Goal: Information Seeking & Learning: Learn about a topic

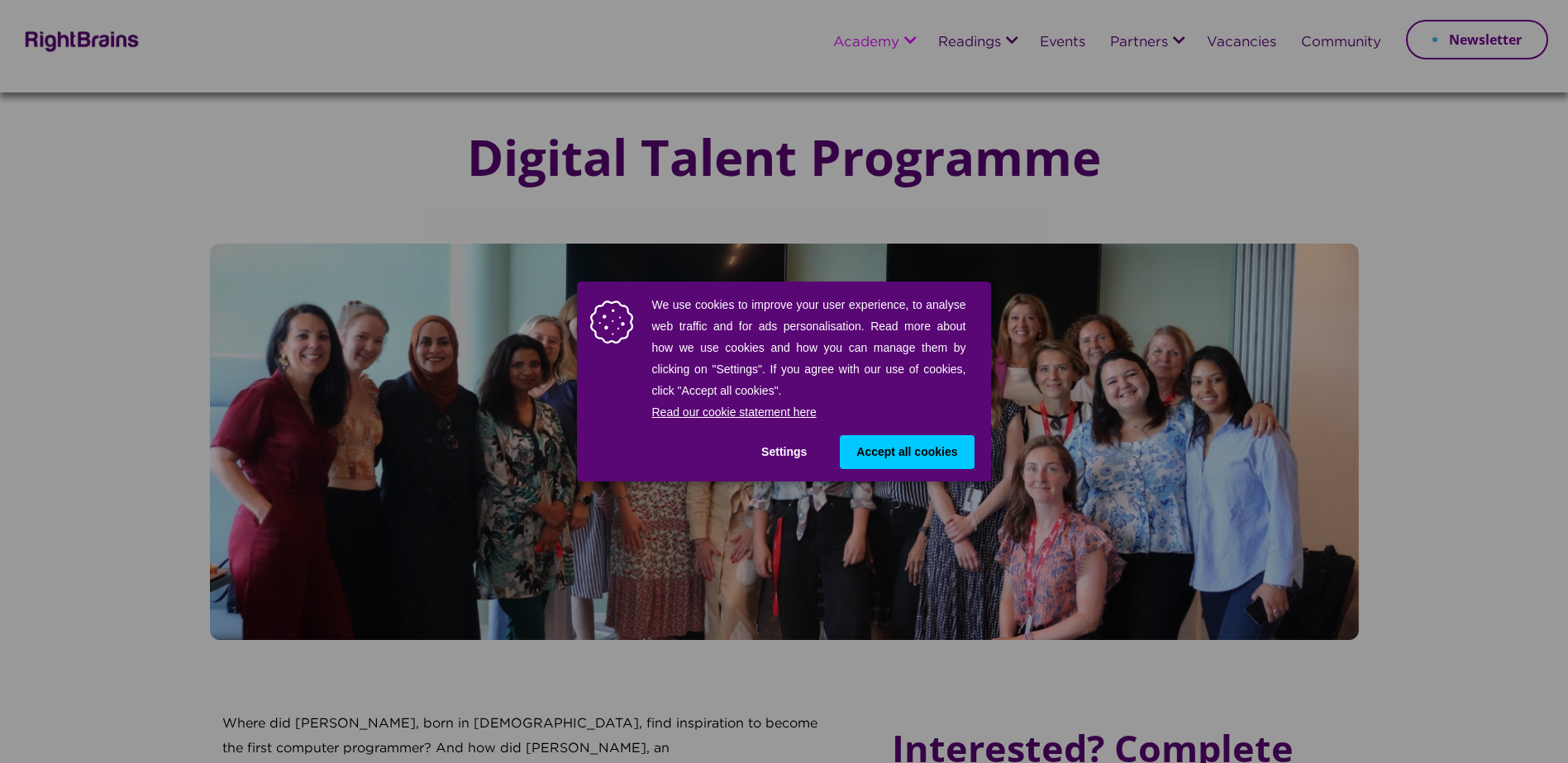
click at [909, 448] on span "Accept all cookies" at bounding box center [906, 452] width 101 height 18
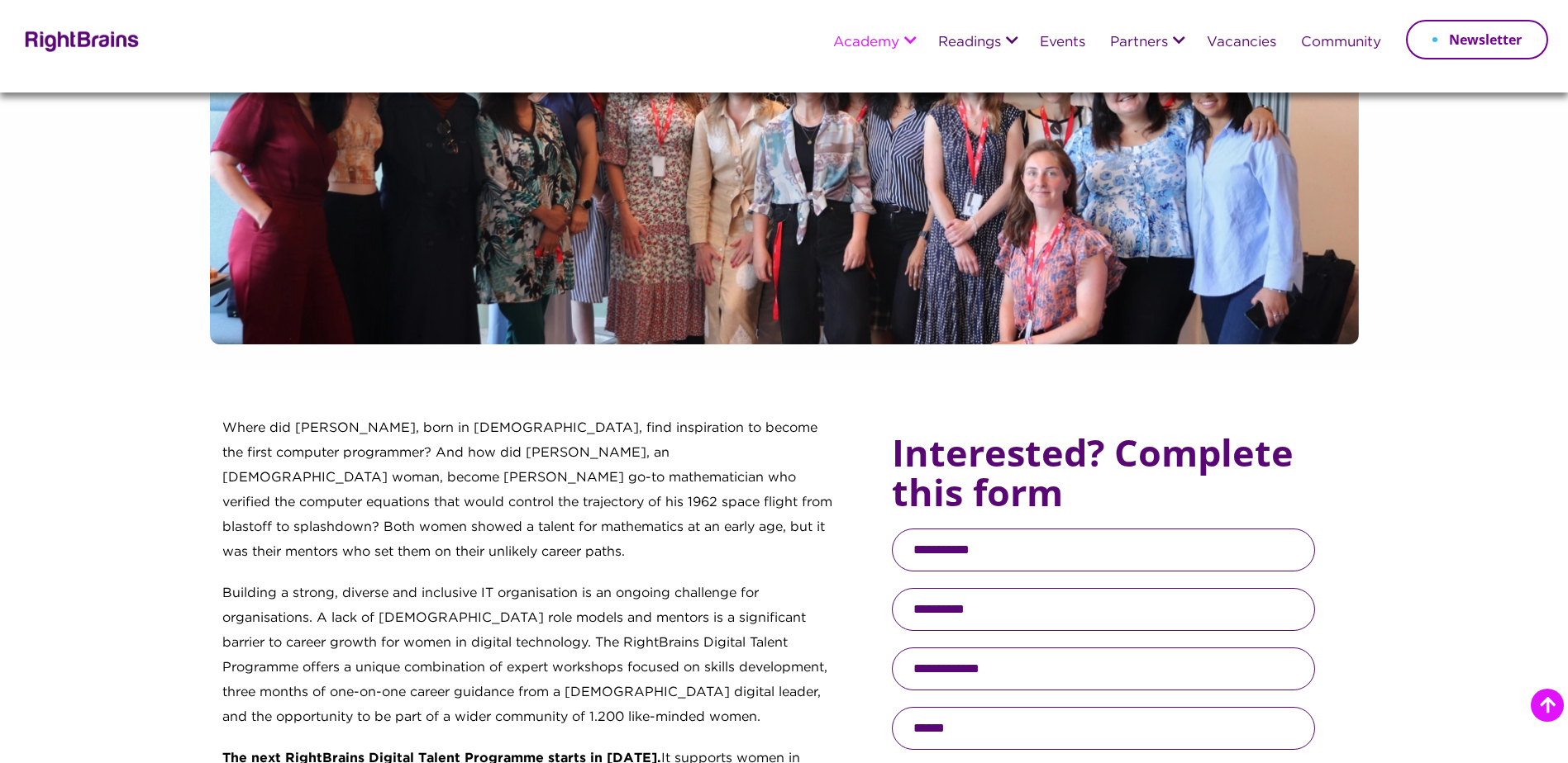
scroll to position [165, 0]
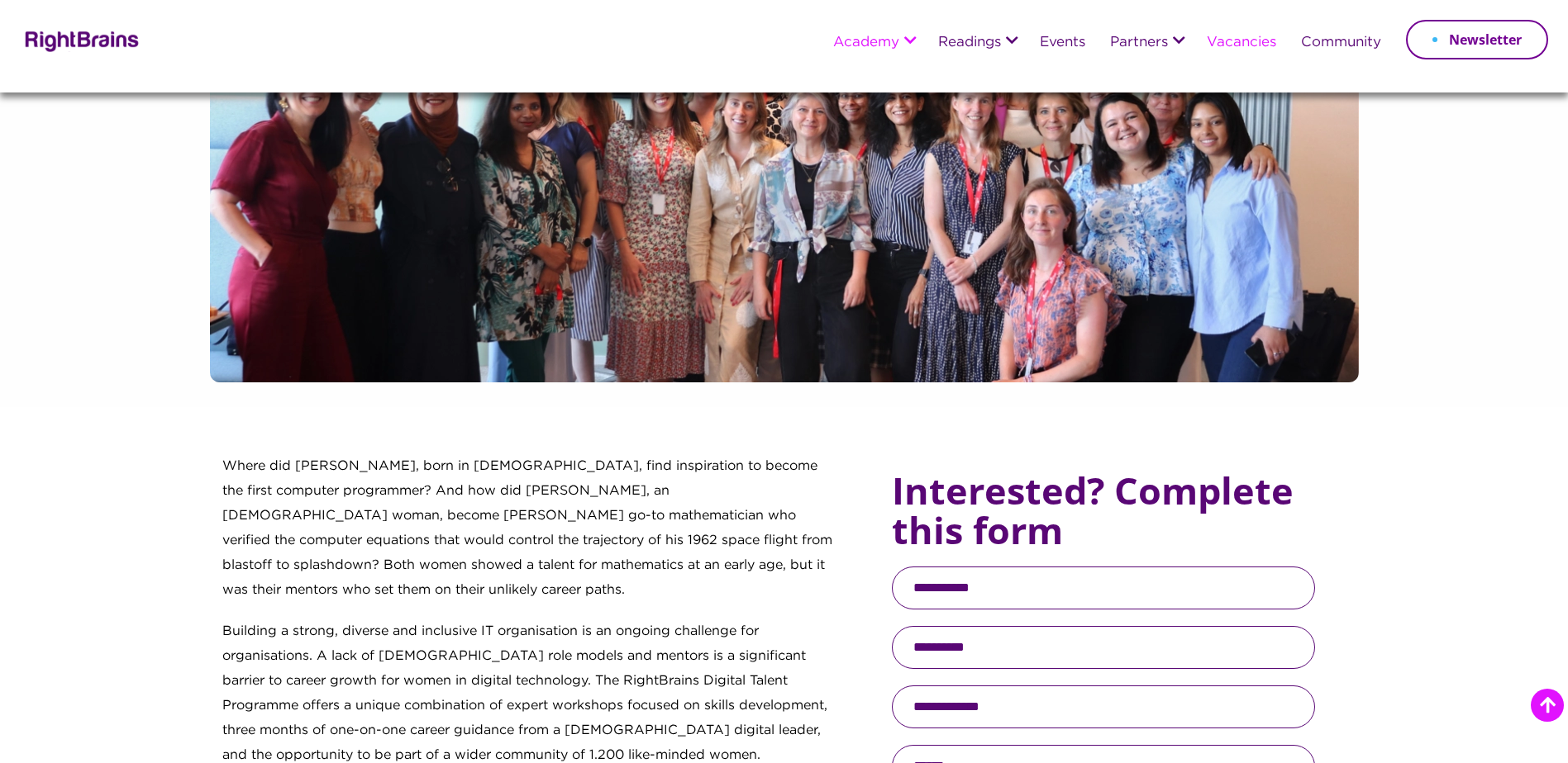
click at [1256, 44] on link "Vacancies" at bounding box center [1241, 43] width 70 height 15
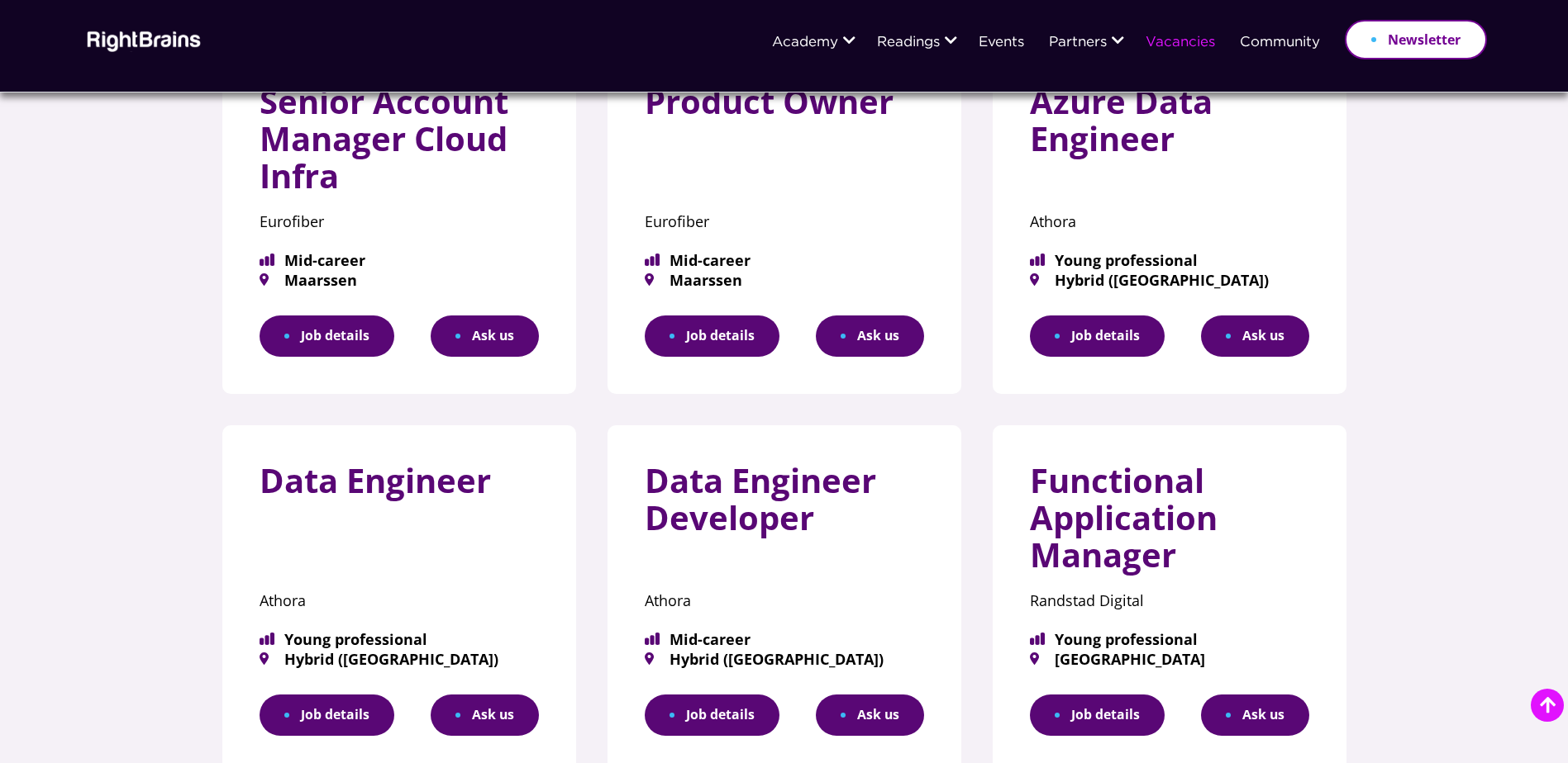
scroll to position [744, 0]
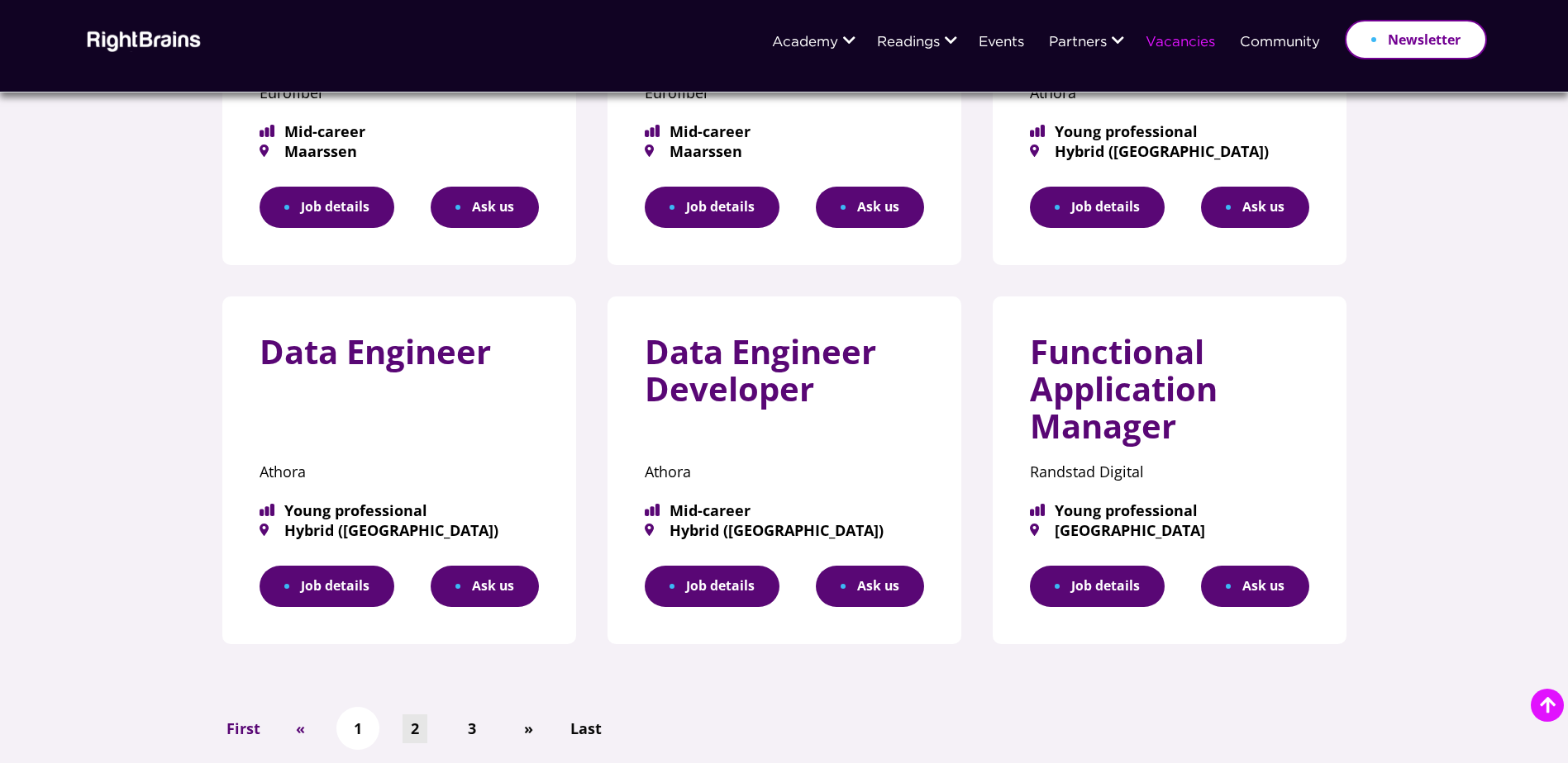
click at [409, 731] on link "2" at bounding box center [415, 729] width 25 height 29
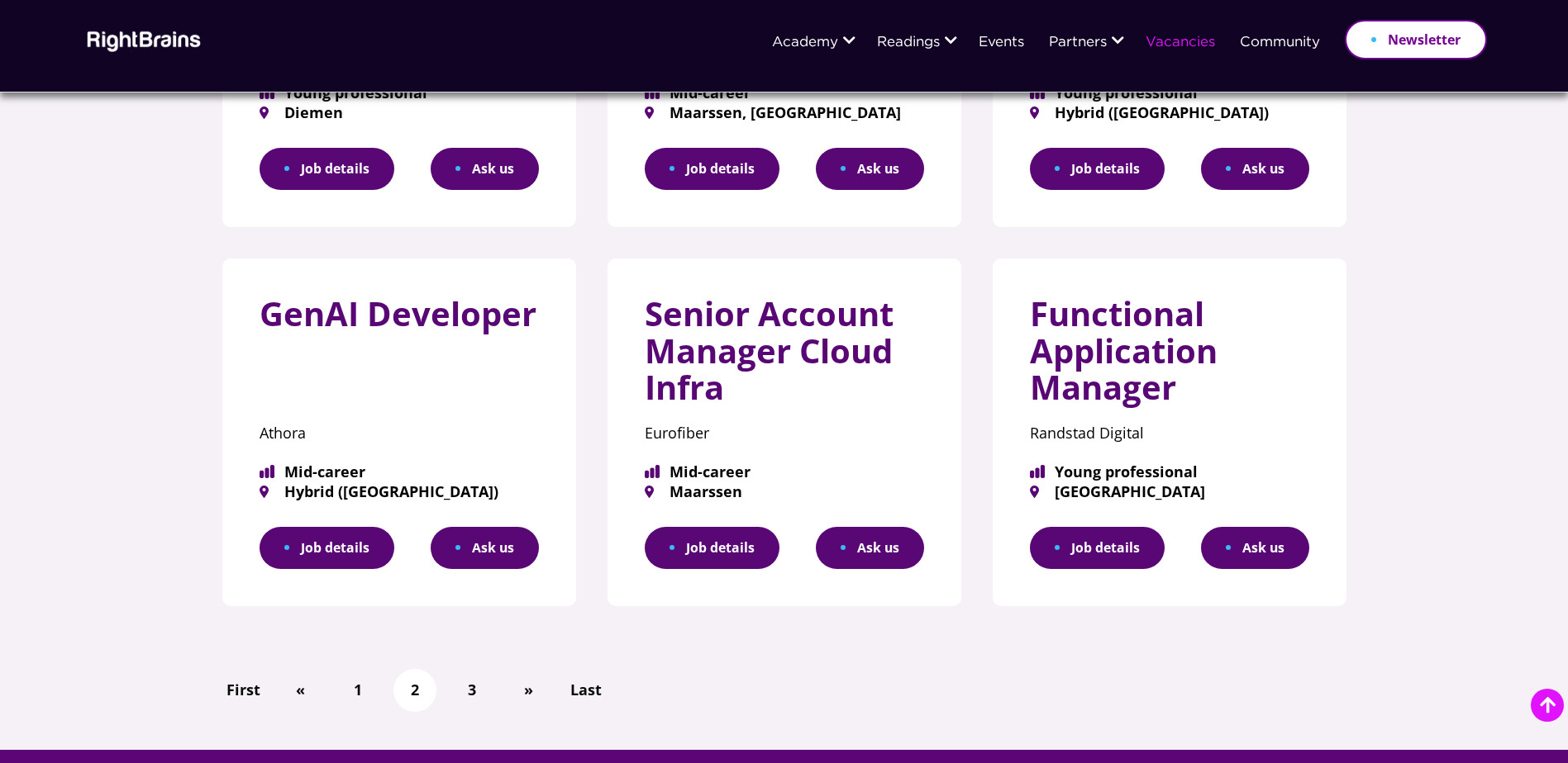
scroll to position [909, 0]
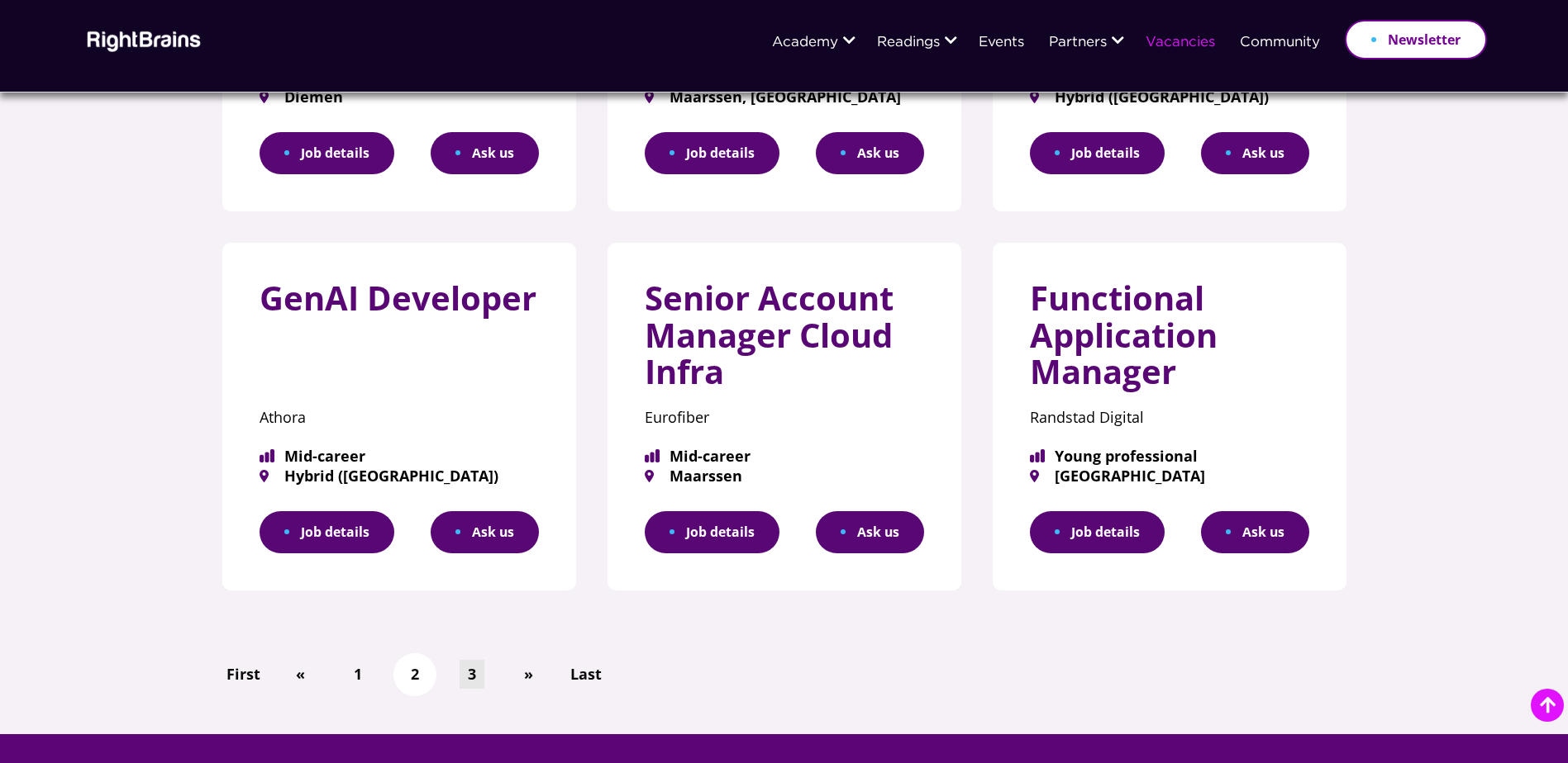
click at [469, 679] on link "3" at bounding box center [472, 674] width 25 height 29
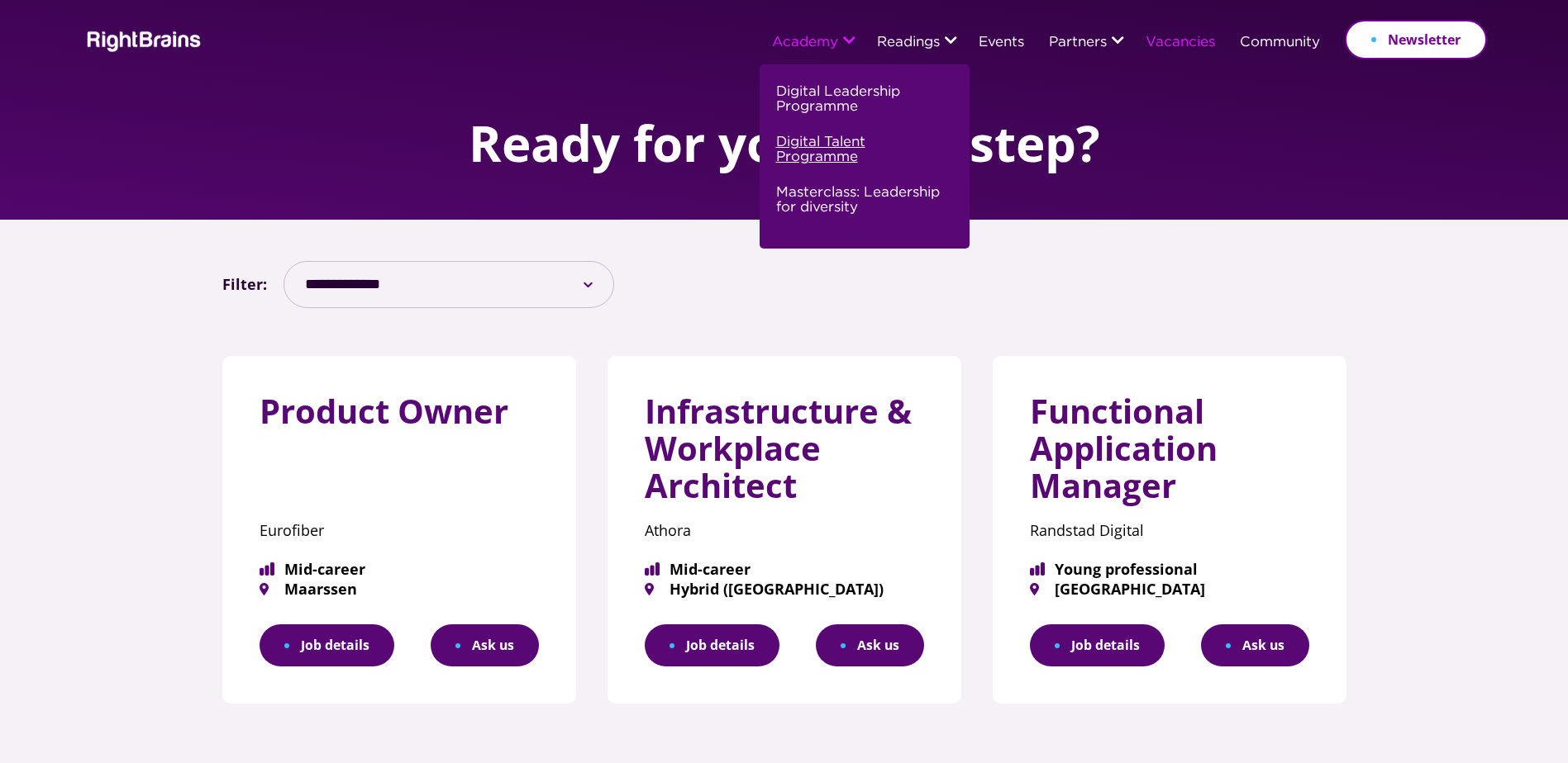
click at [809, 147] on link "Digital Talent Programme" at bounding box center [862, 157] width 173 height 50
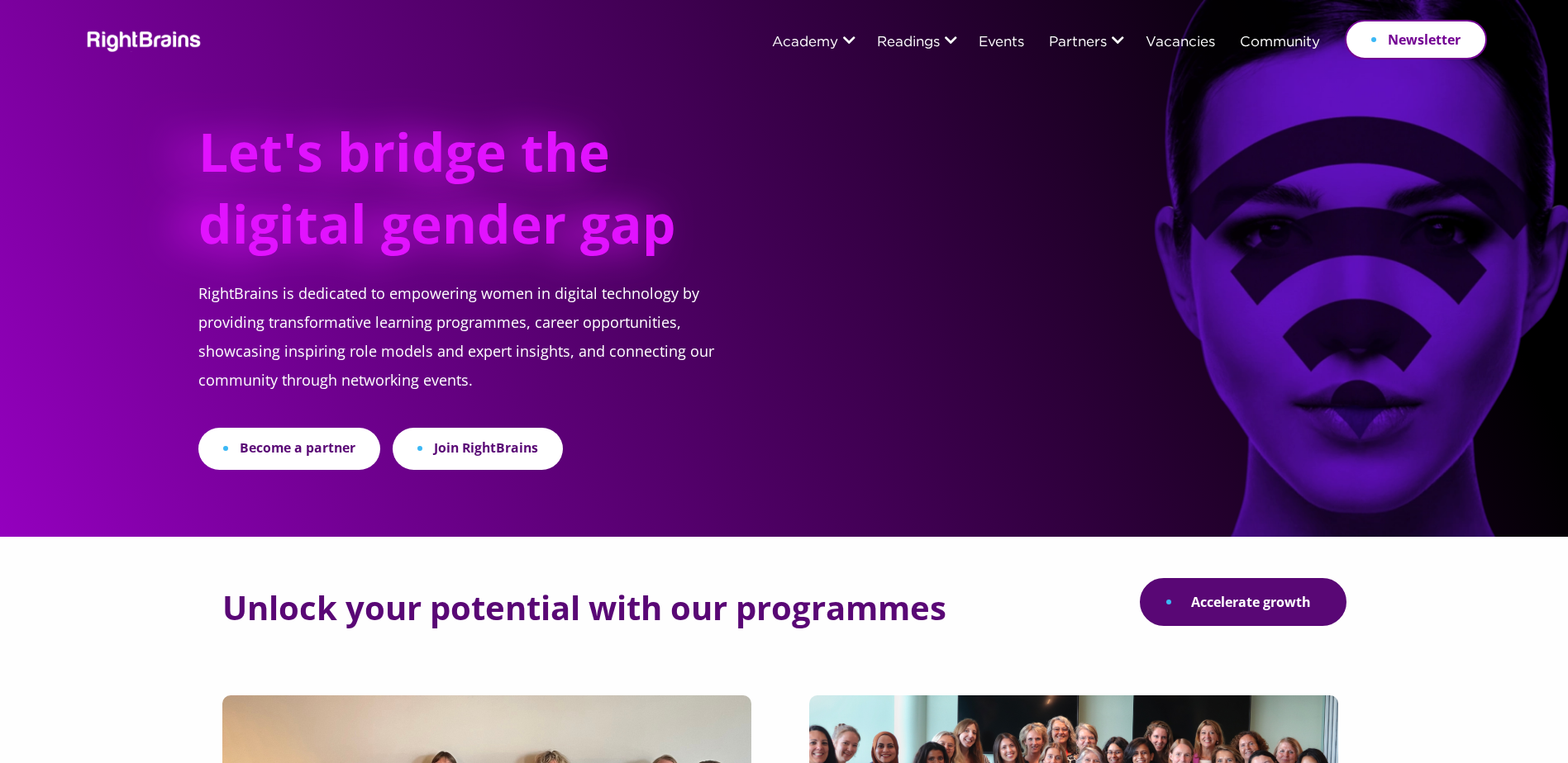
click at [445, 437] on link "Join RightBrains" at bounding box center [477, 449] width 170 height 42
